Goal: Information Seeking & Learning: Learn about a topic

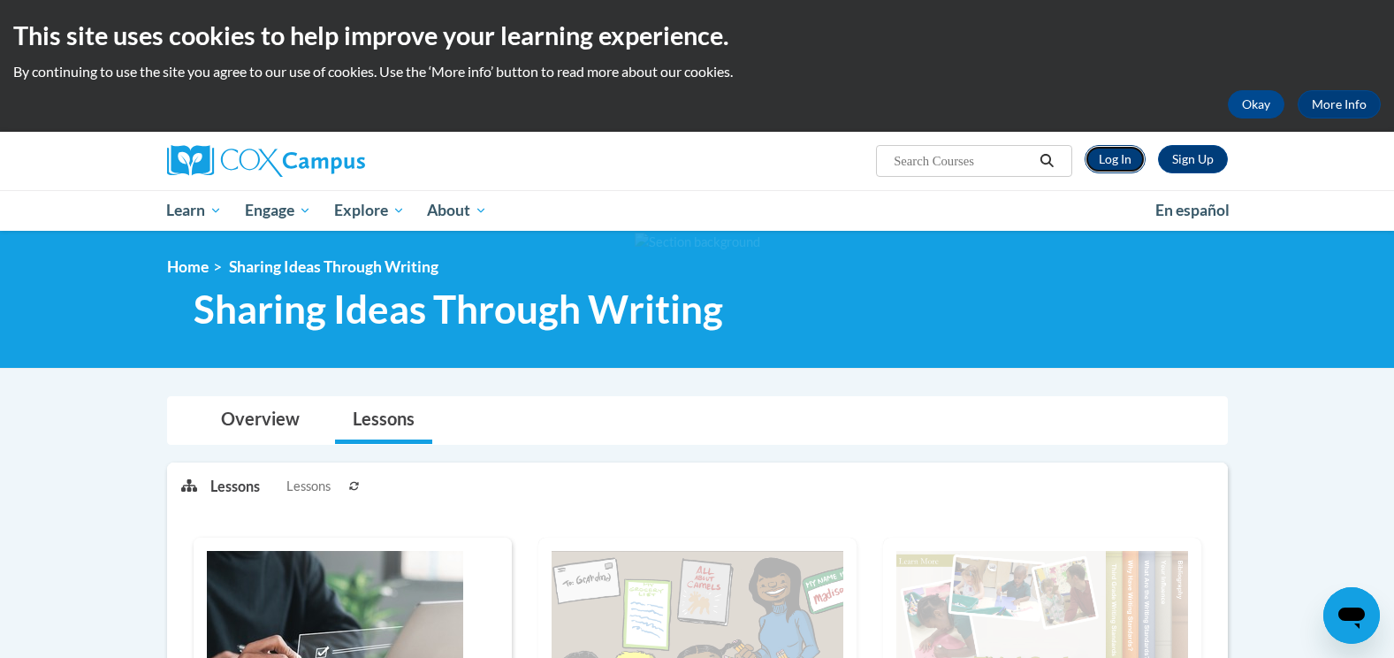
click at [1133, 162] on link "Log In" at bounding box center [1114, 159] width 61 height 28
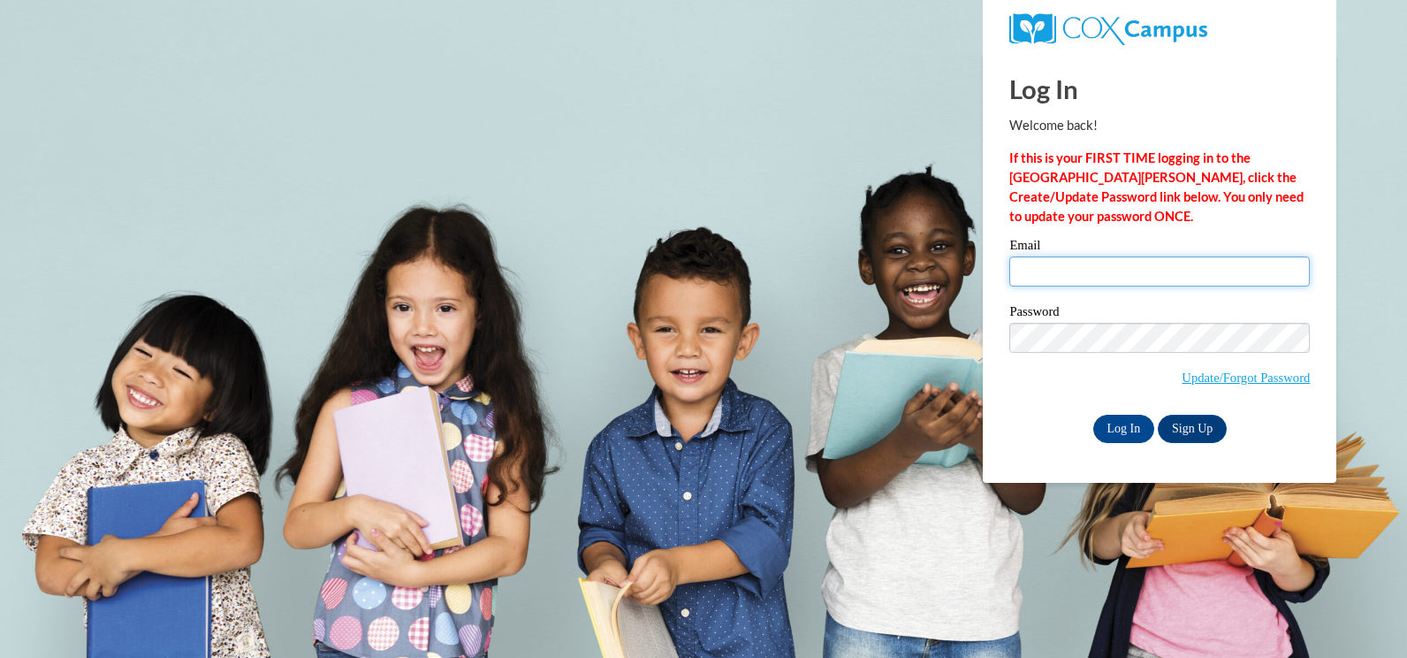
click at [1073, 270] on input "Email" at bounding box center [1159, 271] width 301 height 30
type input "asliders@cdcheadstart.org"
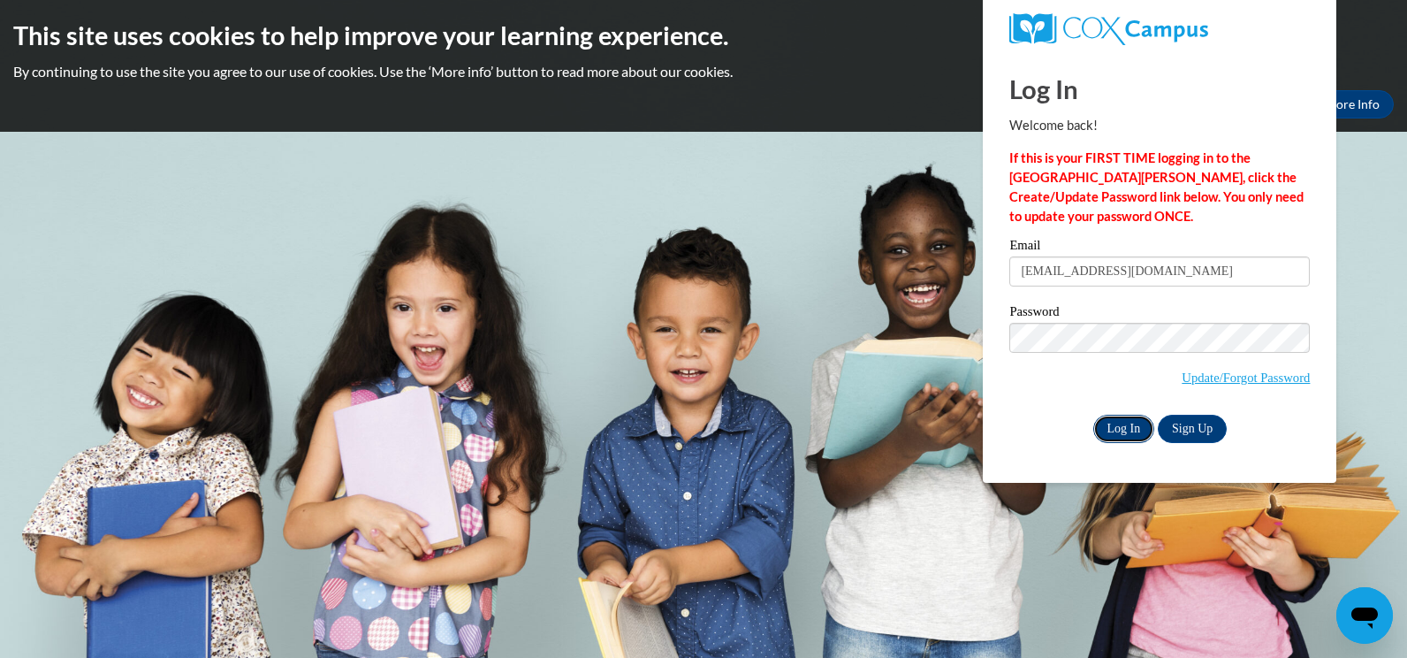
click at [1130, 431] on input "Log In" at bounding box center [1124, 429] width 62 height 28
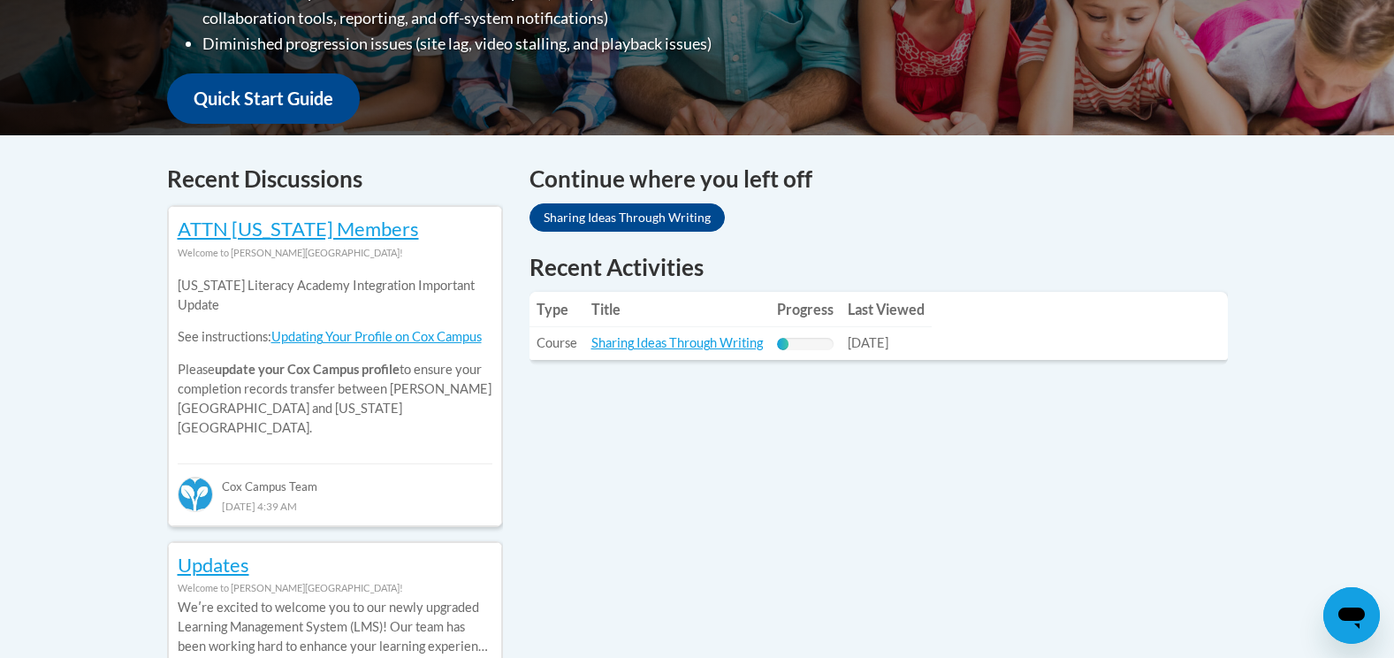
scroll to position [619, 0]
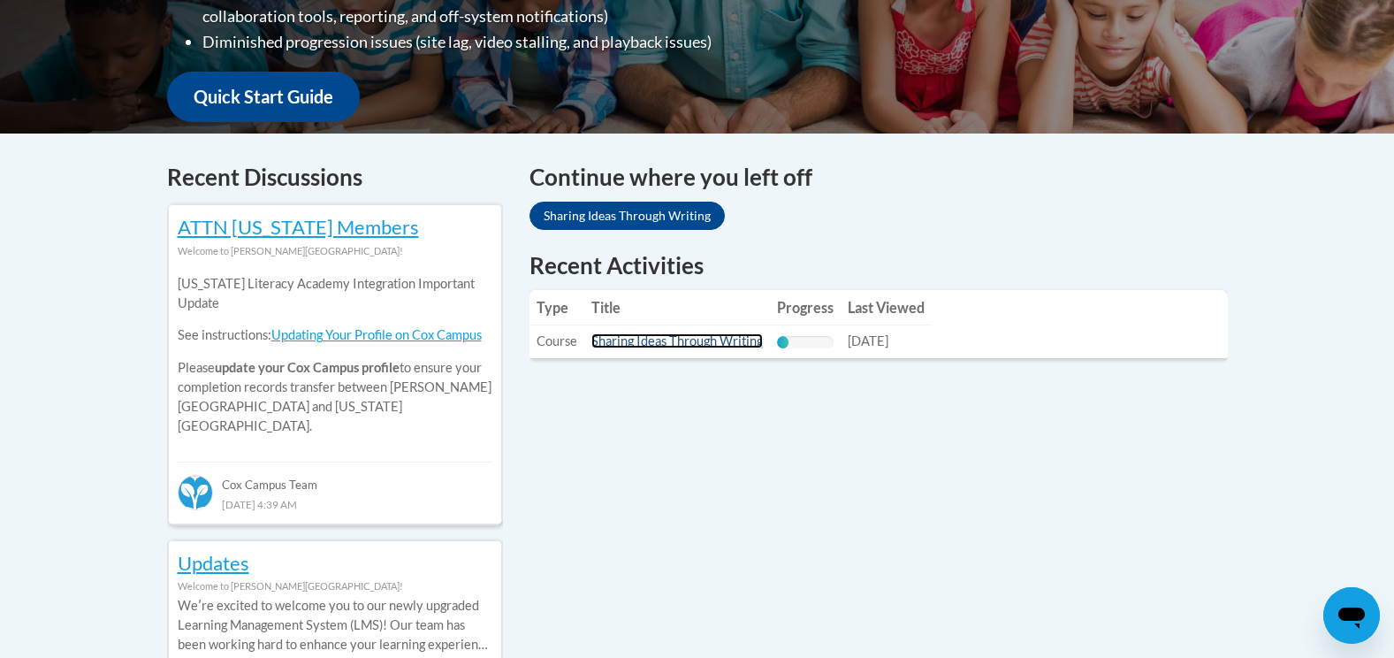
click at [711, 339] on link "Sharing Ideas Through Writing" at bounding box center [676, 340] width 171 height 15
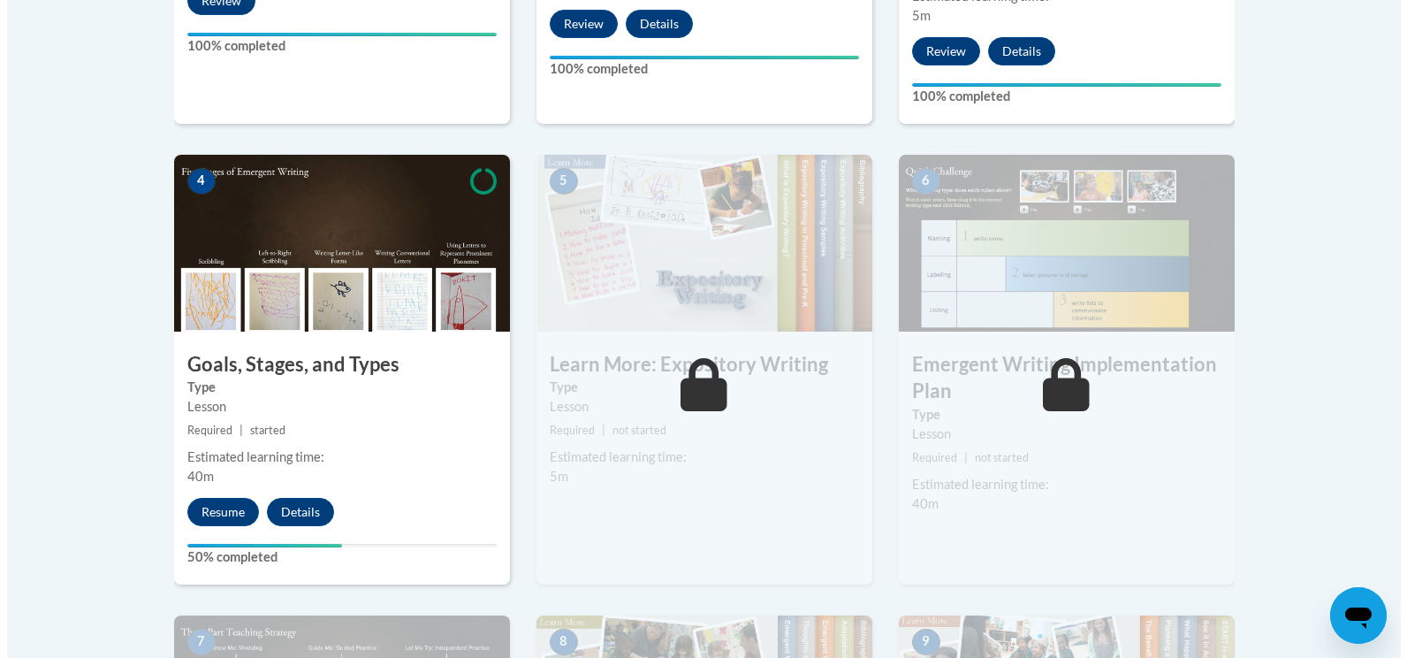
scroll to position [1061, 0]
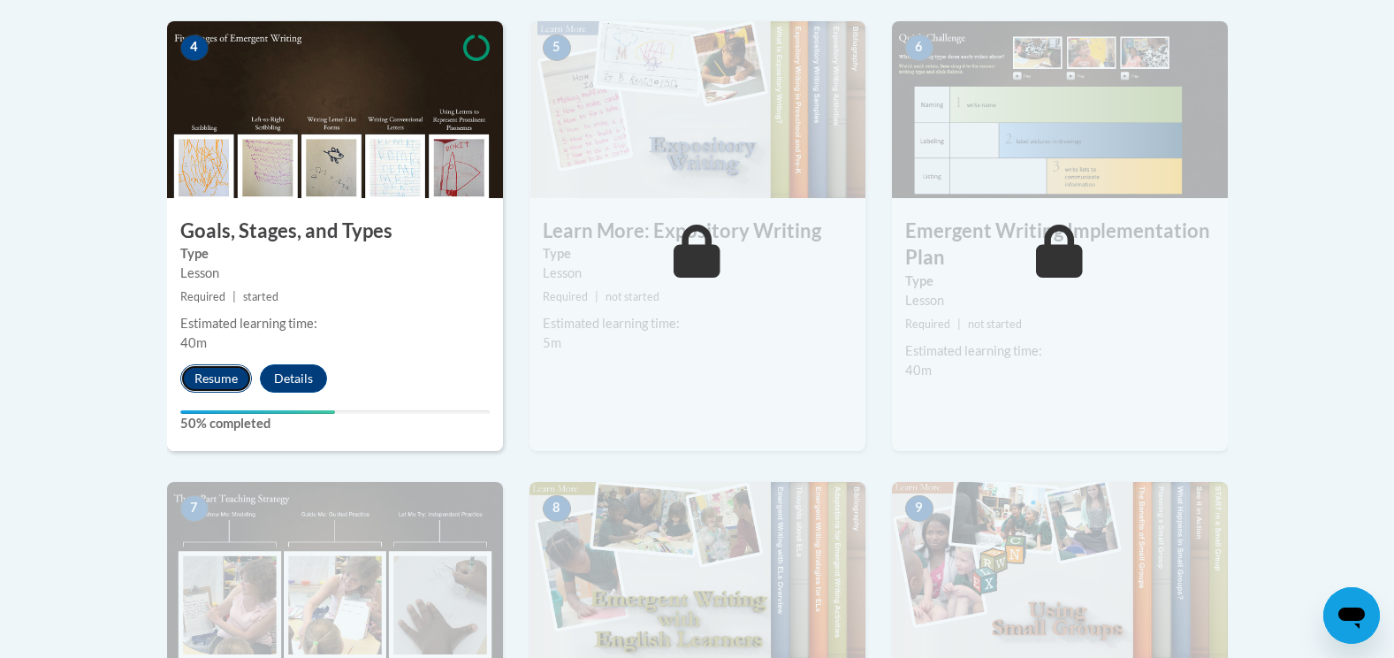
click at [227, 364] on button "Resume" at bounding box center [216, 378] width 72 height 28
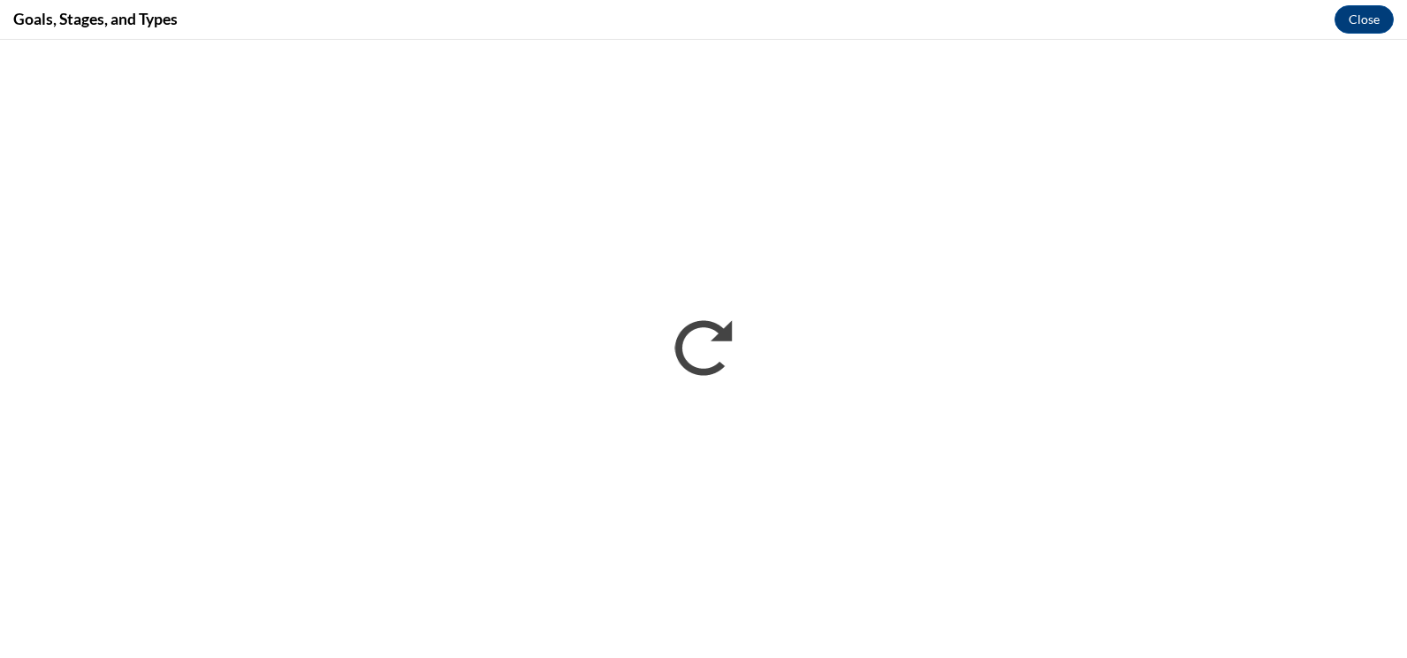
scroll to position [0, 0]
